Goal: Transaction & Acquisition: Purchase product/service

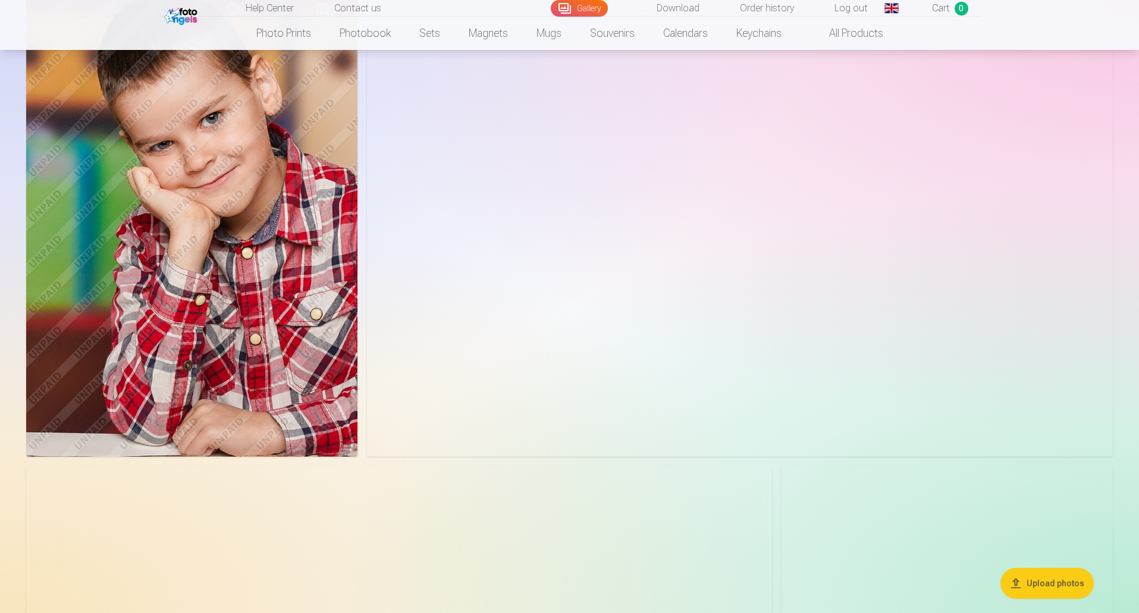
scroll to position [5115, 0]
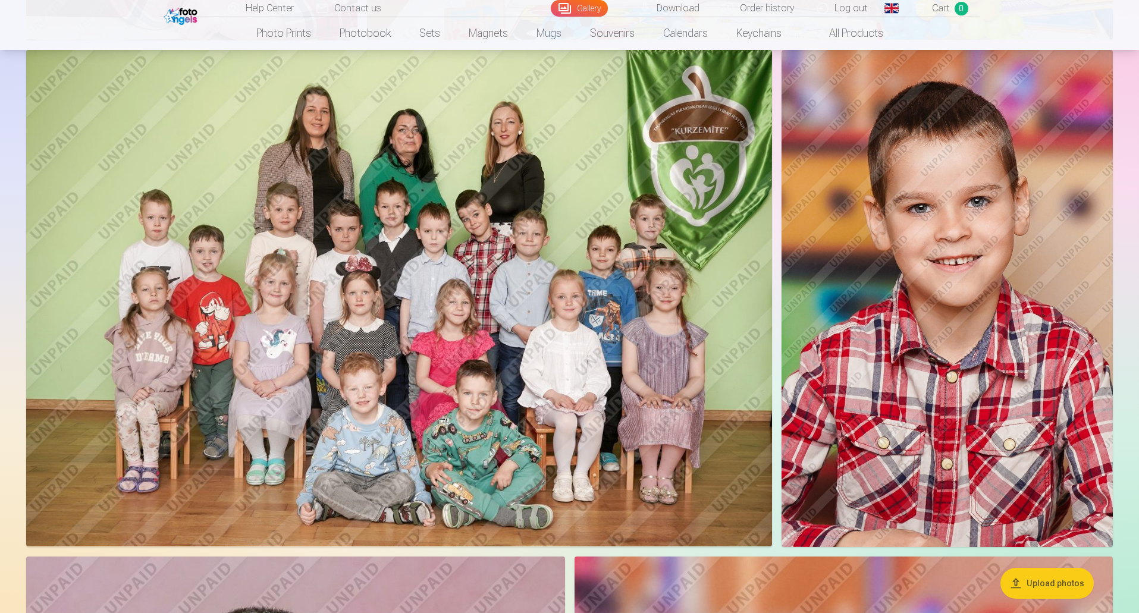
click at [506, 320] on img at bounding box center [399, 298] width 746 height 497
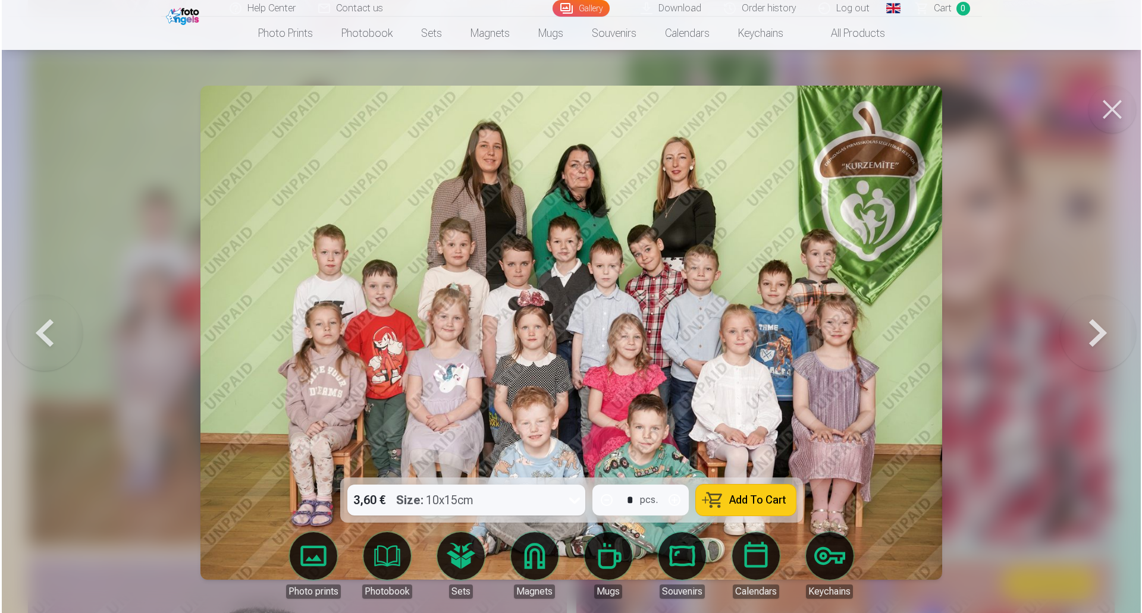
scroll to position [5128, 0]
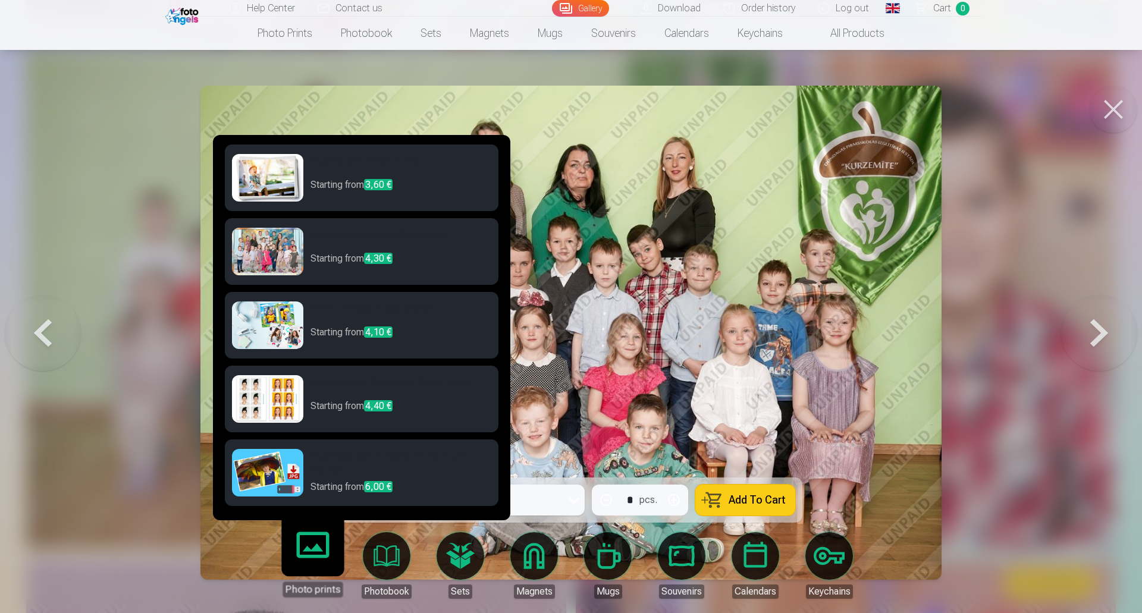
click at [312, 550] on link "Photo prints" at bounding box center [312, 560] width 73 height 73
click at [338, 180] on p "Starting from 3,60 €" at bounding box center [400, 190] width 181 height 24
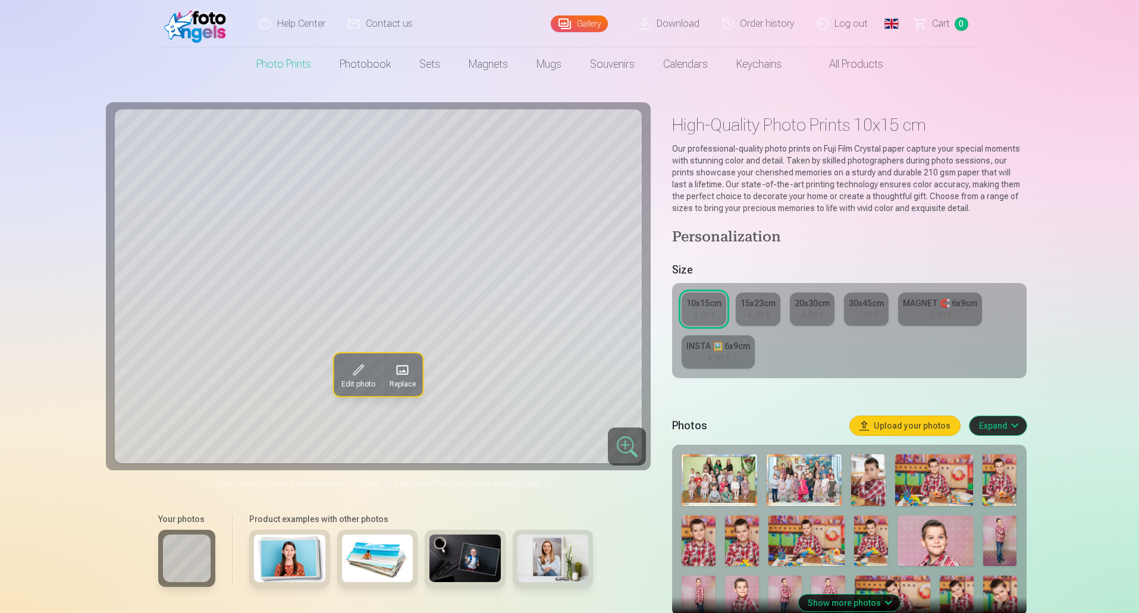
click at [748, 309] on div "4,30 €" at bounding box center [758, 315] width 23 height 12
click at [702, 312] on div "3,60 €" at bounding box center [704, 315] width 23 height 12
click at [804, 315] on div "4,80 €" at bounding box center [812, 315] width 23 height 12
click at [713, 309] on div "10x15cm" at bounding box center [703, 303] width 35 height 12
